Goal: Task Accomplishment & Management: Manage account settings

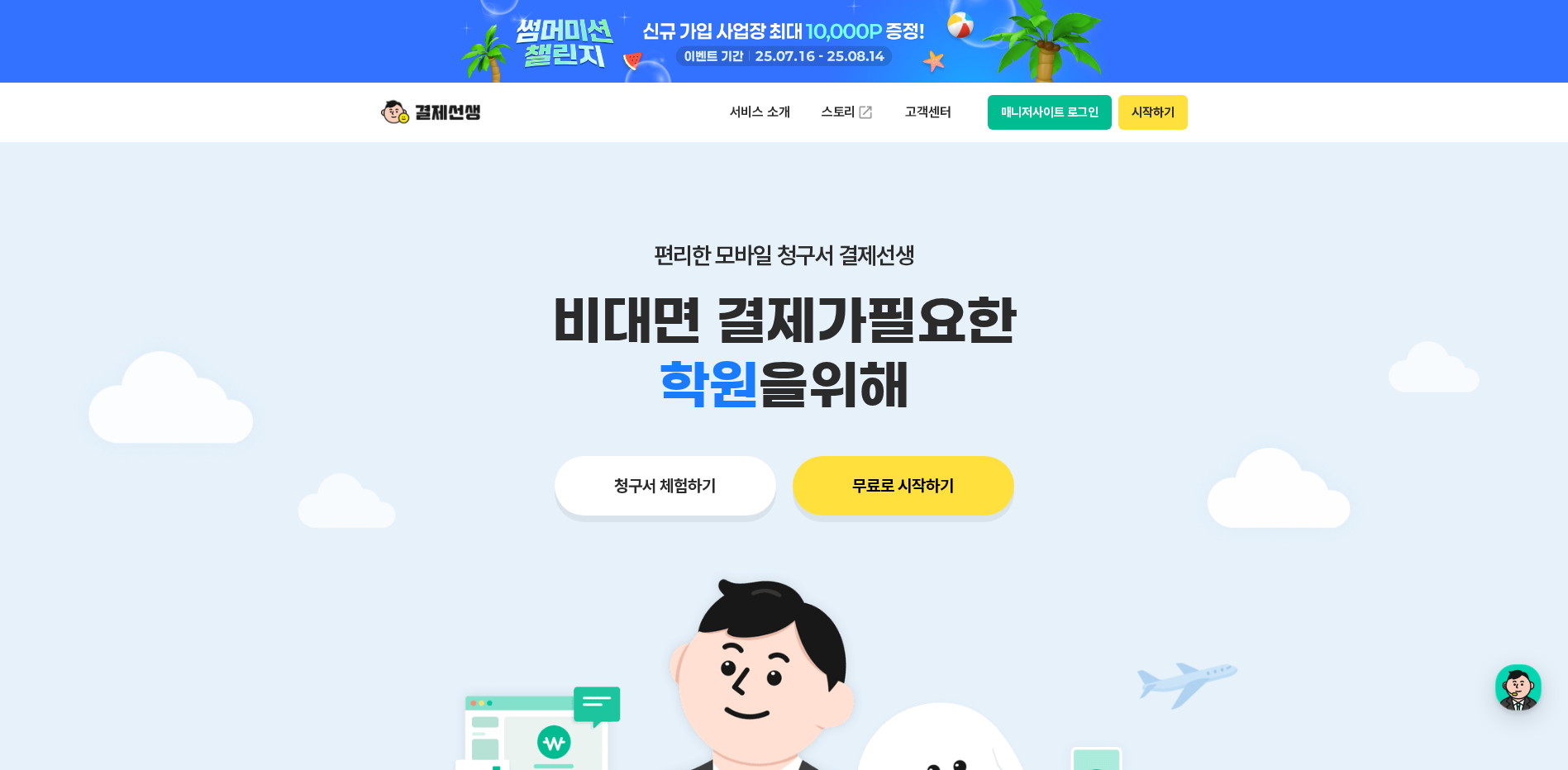
click at [1062, 107] on button "매니저사이트 로그인" at bounding box center [1050, 113] width 125 height 35
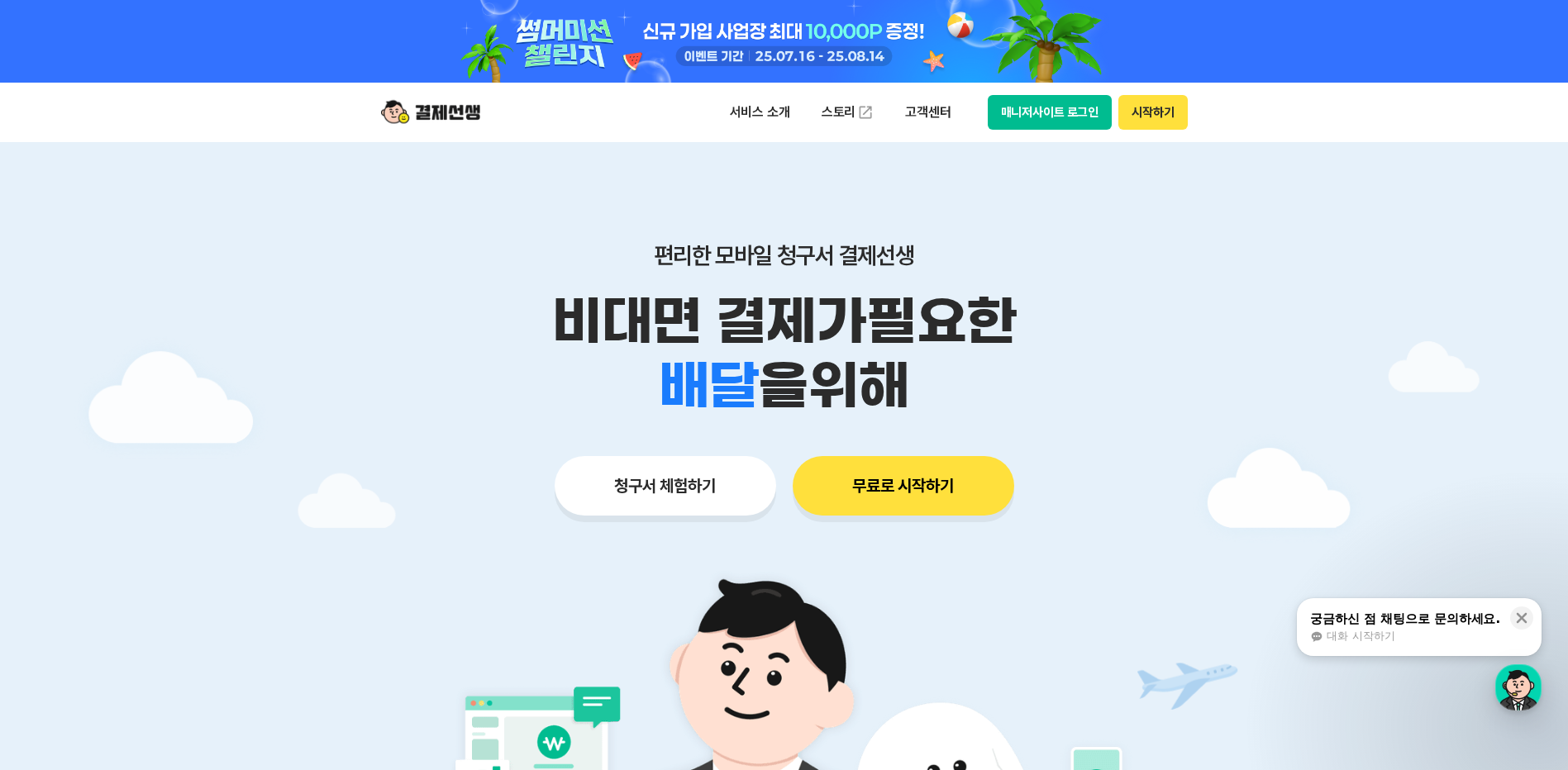
click at [1023, 131] on div "서비스 소개 스토리 고객센터 매니저사이트 로그인 시작하기" at bounding box center [784, 113] width 847 height 60
click at [1033, 118] on button "매니저사이트 로그인" at bounding box center [1050, 113] width 125 height 35
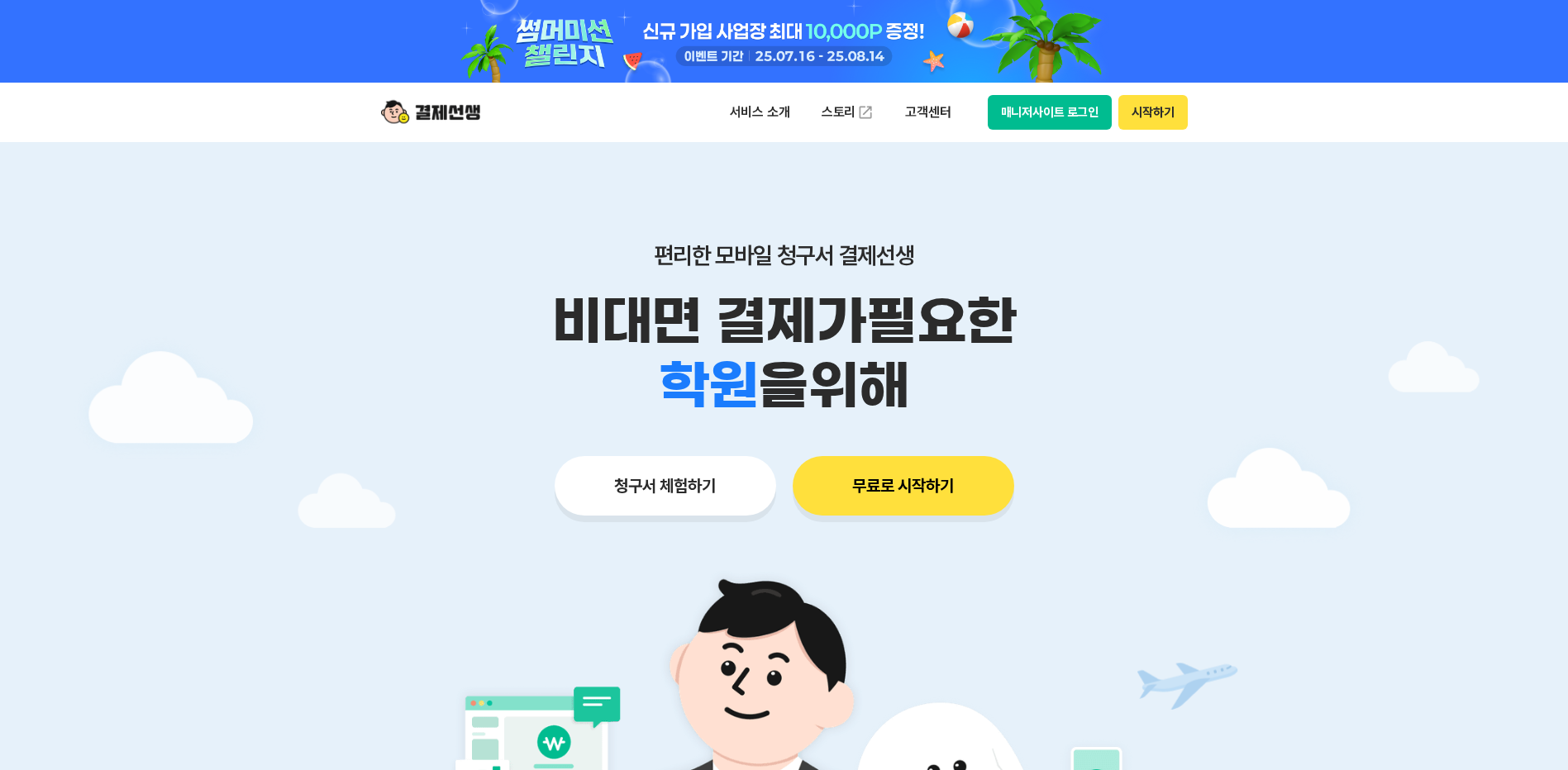
click at [1066, 104] on button "매니저사이트 로그인" at bounding box center [1050, 113] width 125 height 35
click at [1050, 104] on button "매니저사이트 로그인" at bounding box center [1050, 113] width 125 height 35
